Goal: Find specific page/section: Find specific page/section

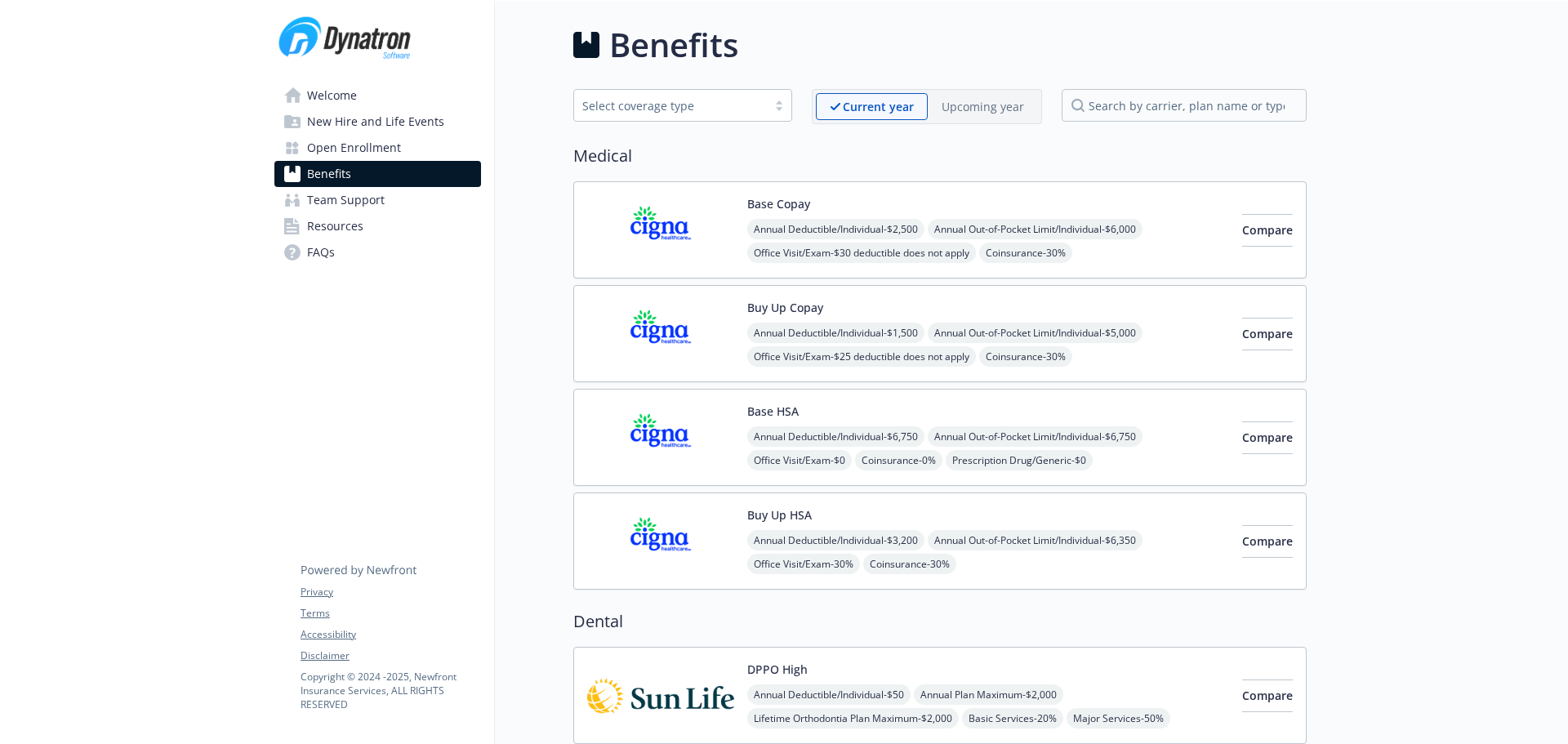
click at [410, 205] on link "Team Support" at bounding box center [378, 200] width 207 height 26
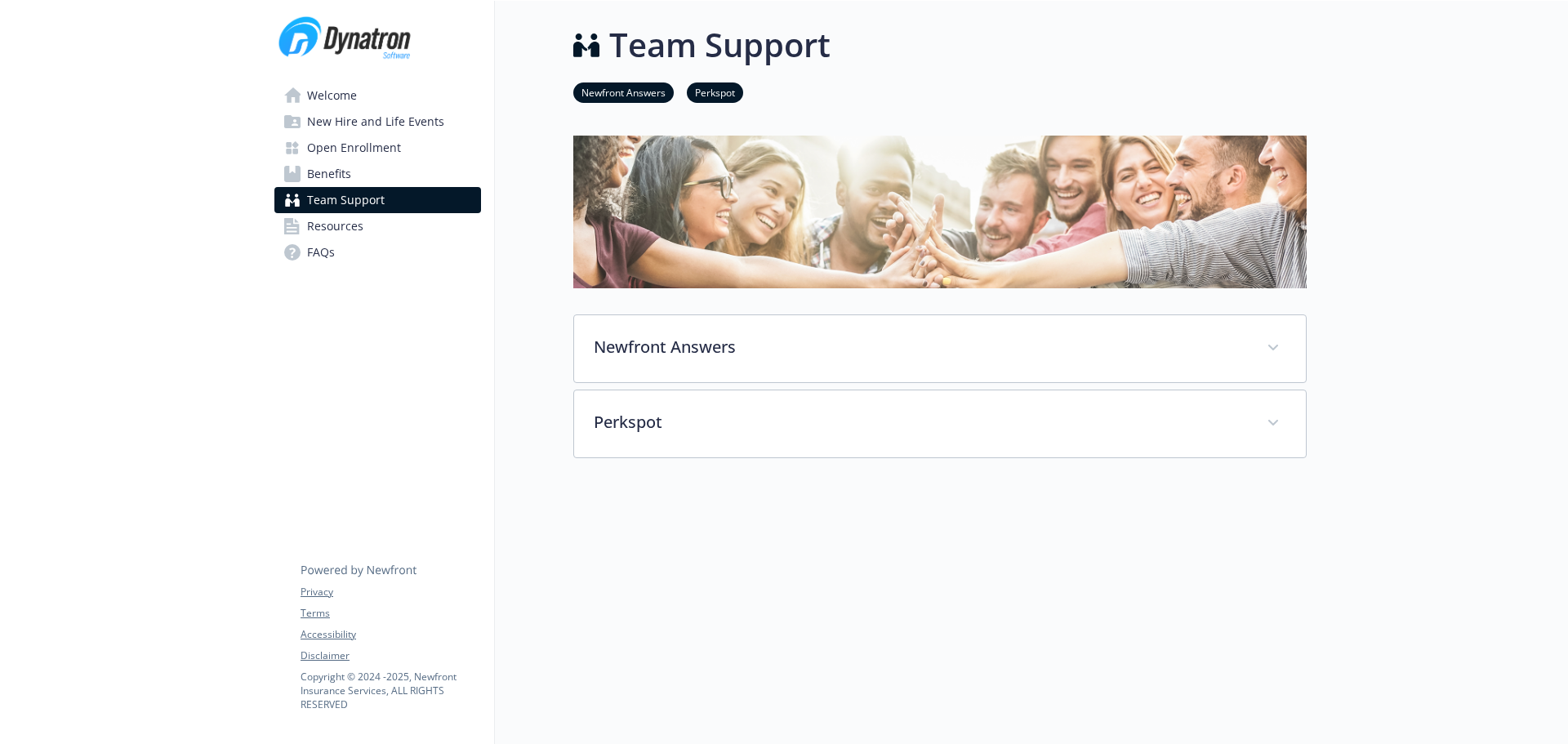
click at [368, 89] on link "Welcome" at bounding box center [378, 95] width 207 height 26
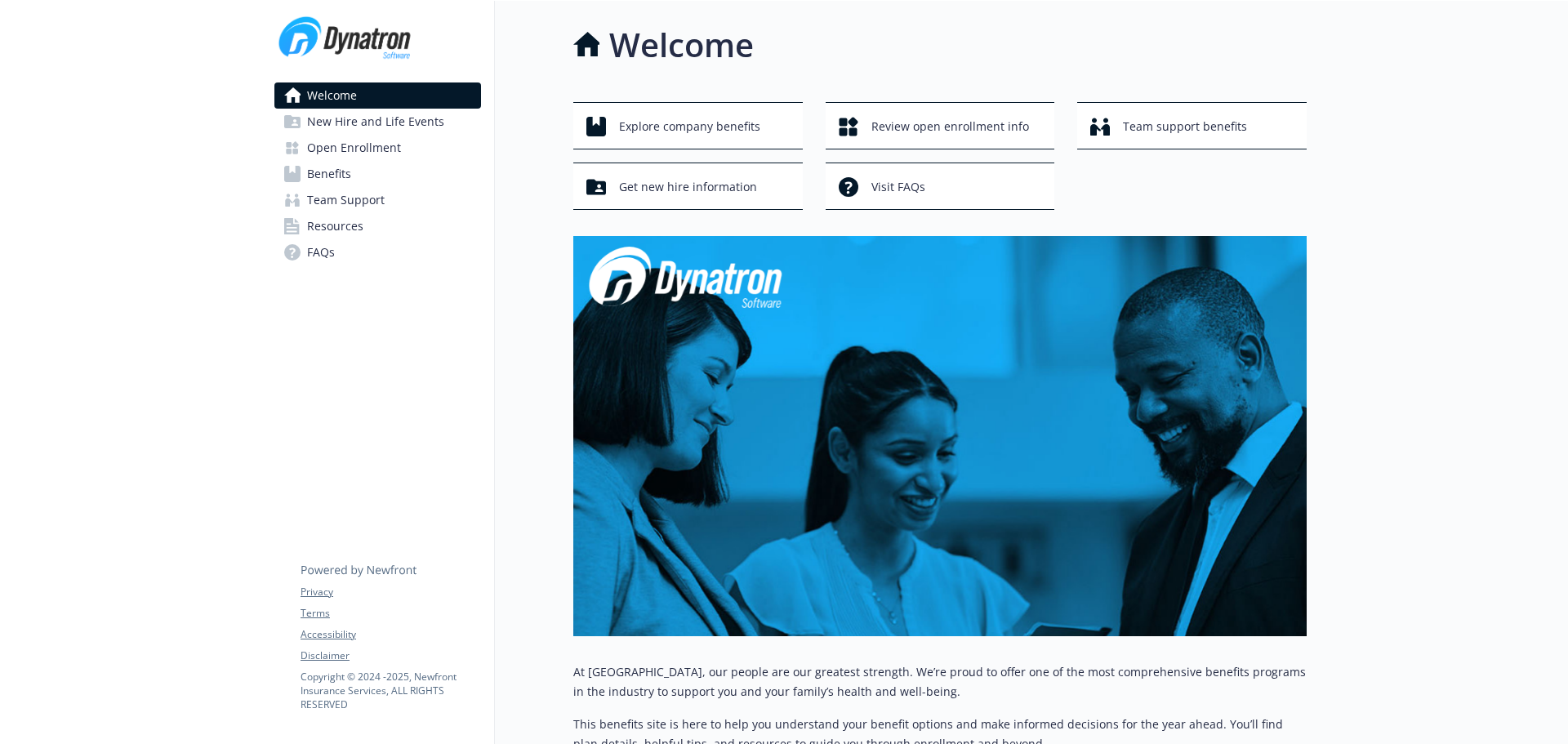
click at [364, 365] on div "Welcome New Hire and Life Events Open Enrollment Benefits Team Support Resource…" at bounding box center [378, 523] width 233 height 1045
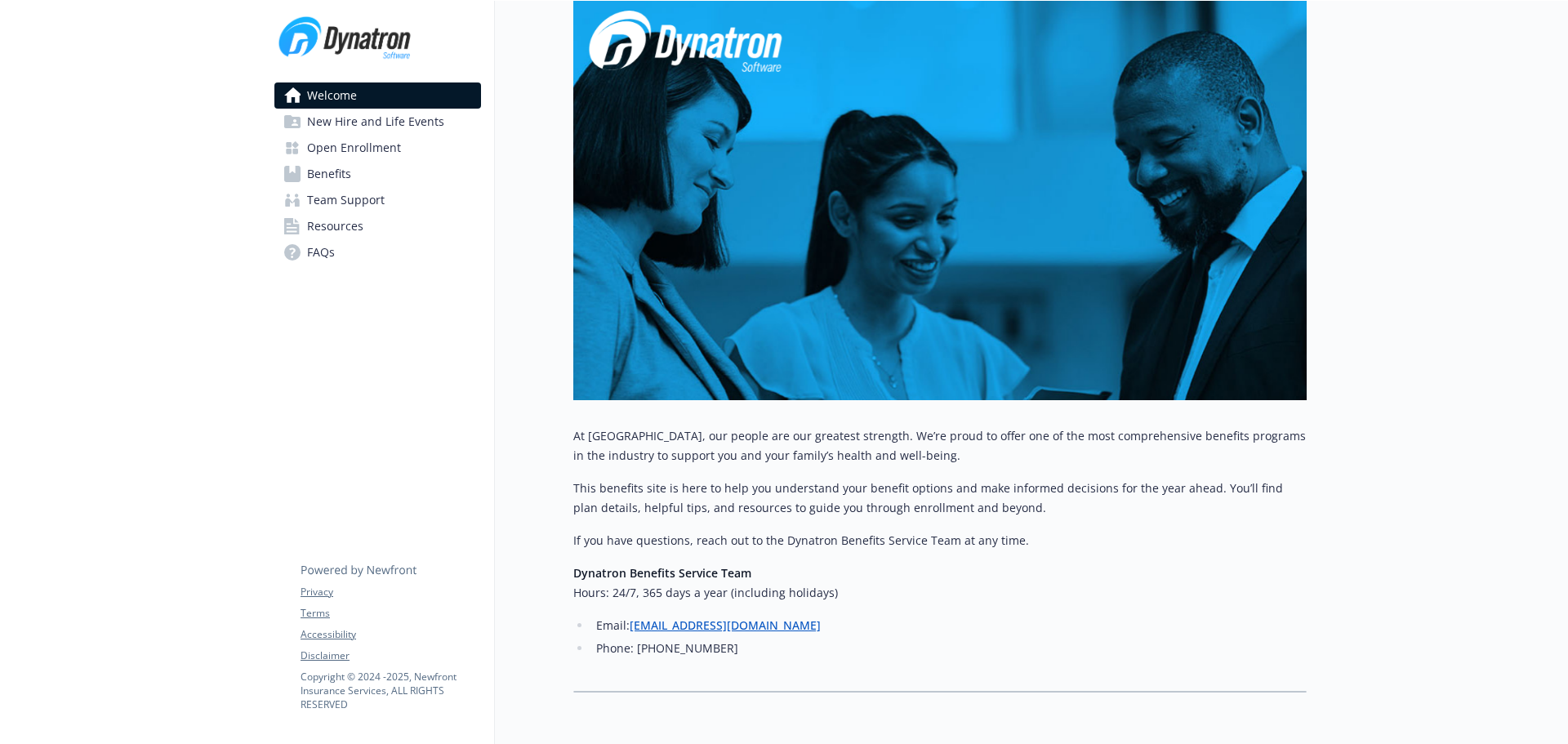
scroll to position [245, 0]
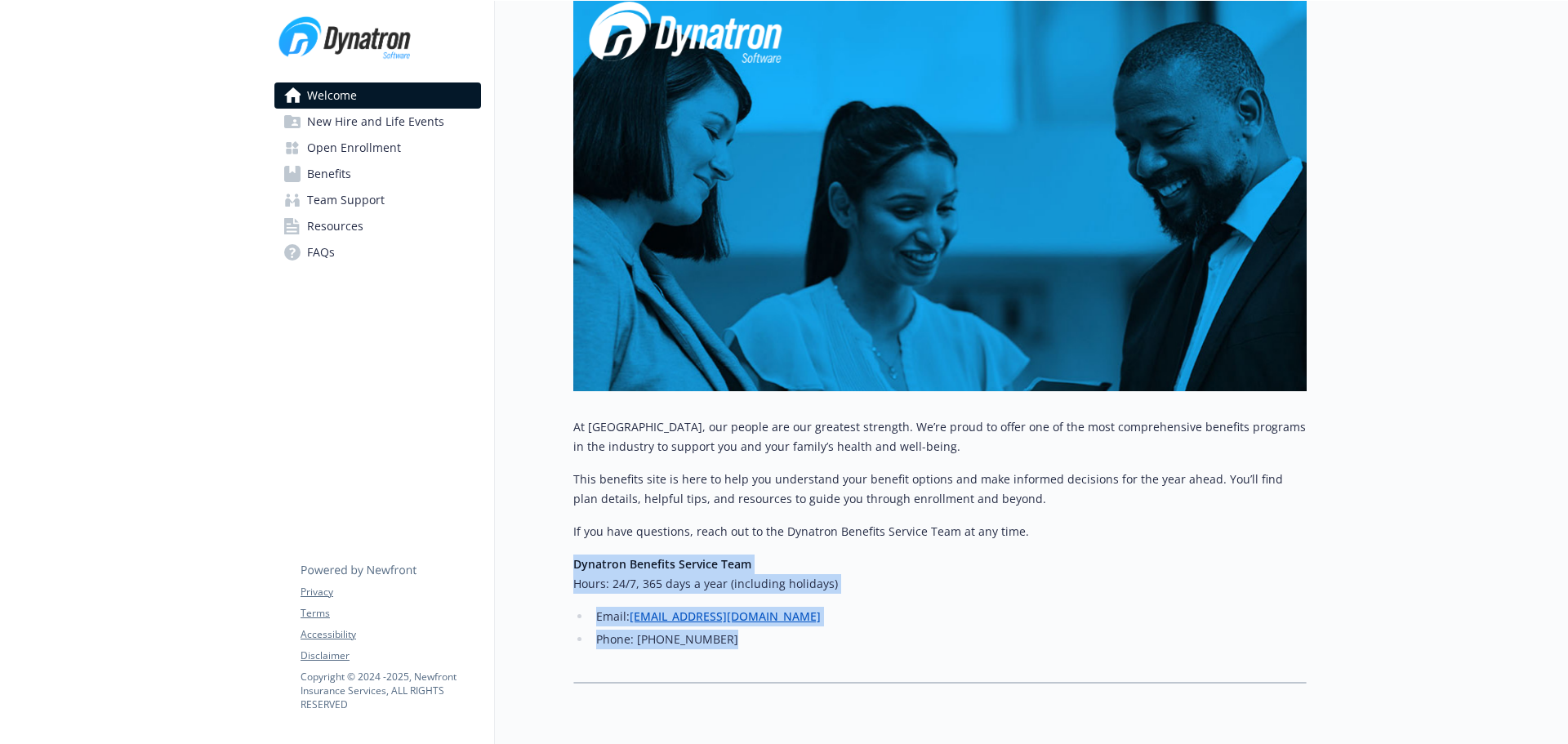
drag, startPoint x: 574, startPoint y: 564, endPoint x: 770, endPoint y: 642, distance: 211.0
click at [770, 642] on div "At [GEOGRAPHIC_DATA], our people are our greatest strength. We’re proud to offe…" at bounding box center [940, 532] width 733 height 232
copy div "Dynatron Benefits Service Team Hours: 24/7, 365 days a year (including holidays…"
